Goal: Task Accomplishment & Management: Manage account settings

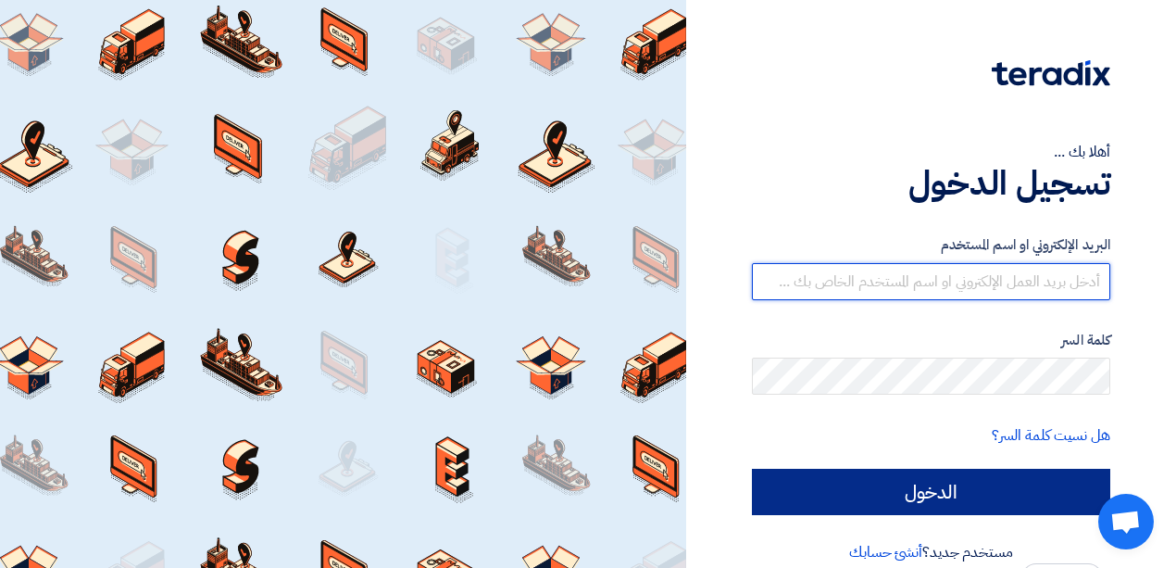
type input "[EMAIL_ADDRESS][DOMAIN_NAME]"
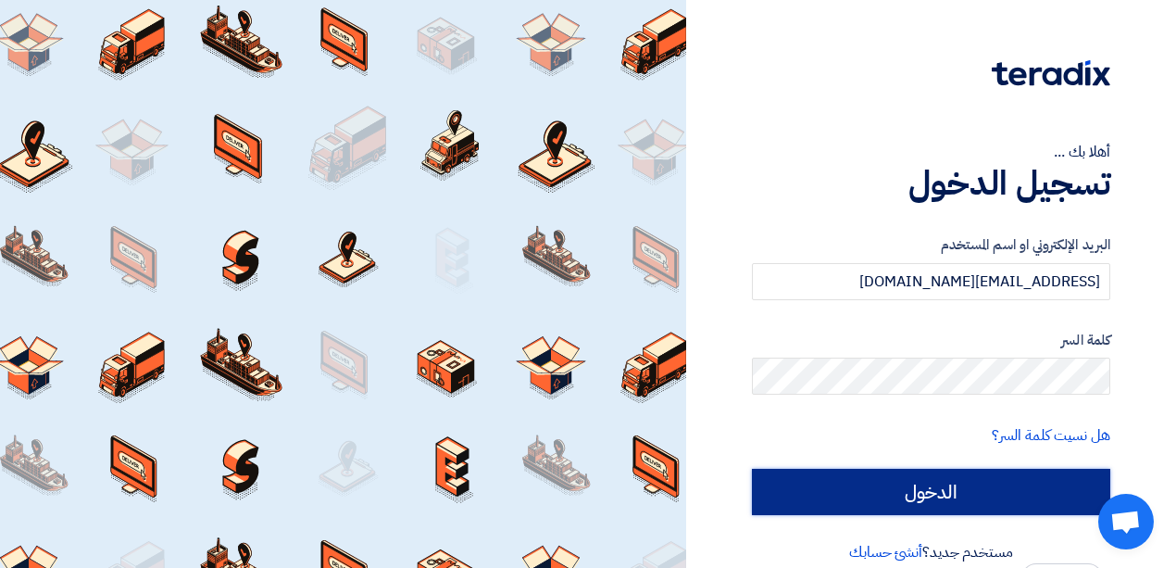
click at [911, 502] on input "الدخول" at bounding box center [931, 492] width 358 height 46
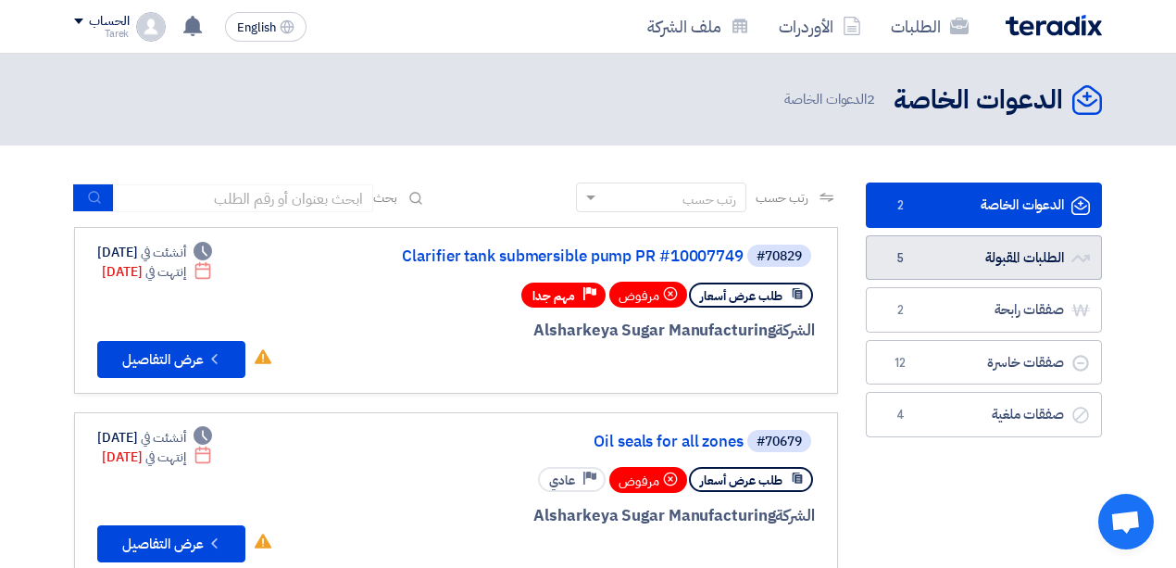
click at [912, 248] on link "الطلبات المقبولة الطلبات المقبولة 5" at bounding box center [984, 257] width 236 height 45
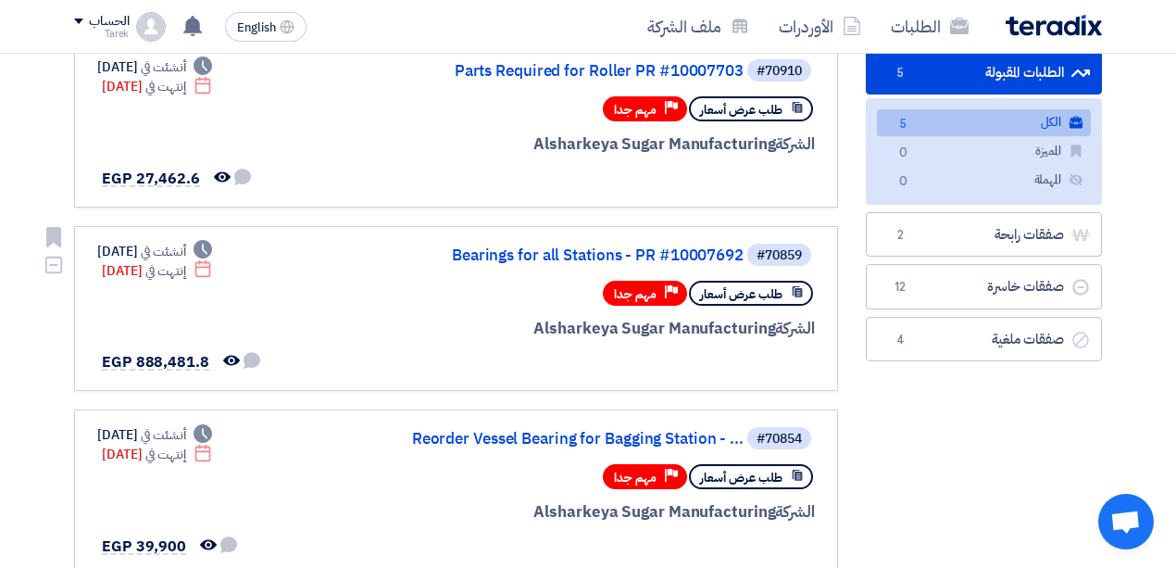
scroll to position [246, 0]
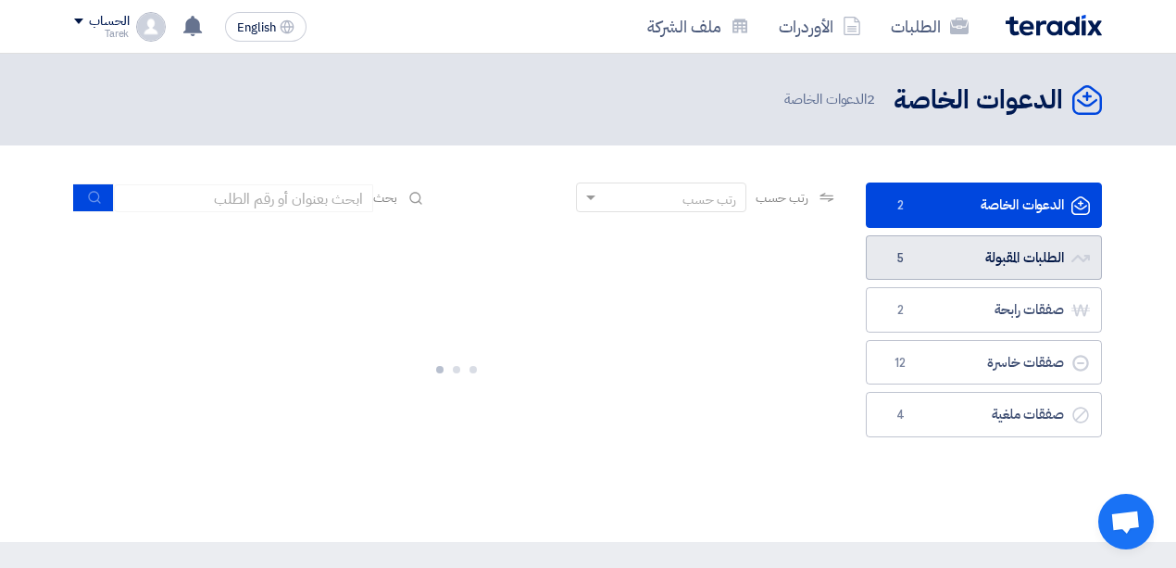
click at [932, 256] on link "الطلبات المقبولة الطلبات المقبولة 5" at bounding box center [984, 257] width 236 height 45
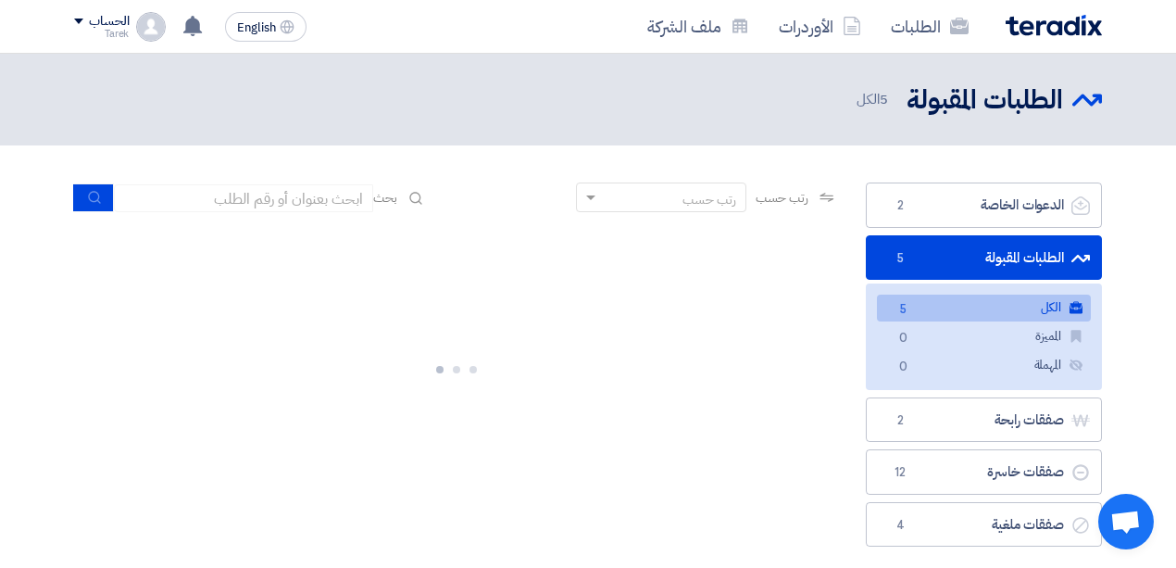
scroll to position [123, 0]
